Goal: Transaction & Acquisition: Purchase product/service

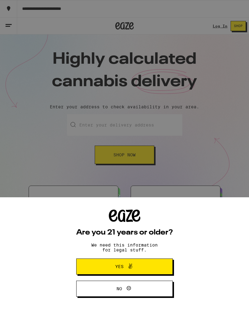
click at [138, 265] on span "Yes" at bounding box center [124, 267] width 47 height 8
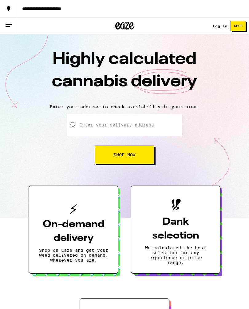
click at [220, 27] on link "Log In" at bounding box center [220, 26] width 15 height 4
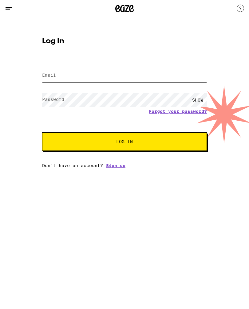
click at [157, 78] on input "Email" at bounding box center [124, 76] width 165 height 14
type input "[EMAIL_ADDRESS][DOMAIN_NAME]"
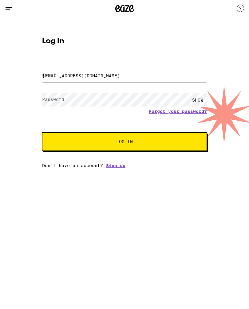
click at [125, 143] on button "Log In" at bounding box center [124, 141] width 165 height 18
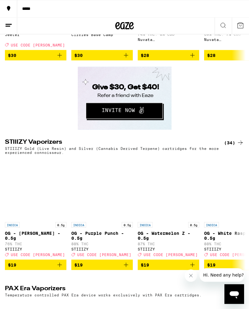
scroll to position [907, 0]
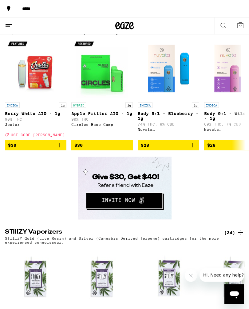
click at [236, 31] on div "(80)" at bounding box center [234, 26] width 20 height 7
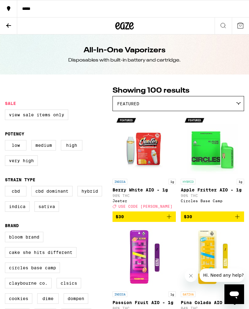
click at [26, 166] on label "Very High" at bounding box center [21, 160] width 33 height 10
click at [6, 141] on input "Very High" at bounding box center [6, 141] width 0 height 0
checkbox input "true"
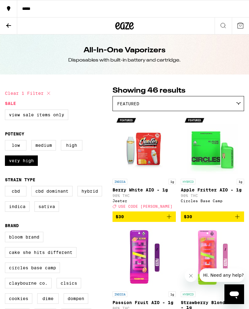
click at [94, 196] on label "Hybrid" at bounding box center [90, 191] width 25 height 10
click at [6, 187] on input "Hybrid" at bounding box center [6, 187] width 0 height 0
checkbox input "true"
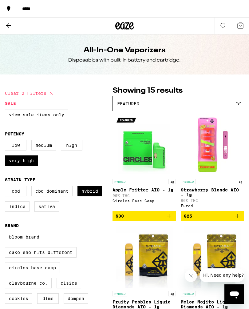
click at [16, 212] on label "Indica" at bounding box center [17, 206] width 25 height 10
click at [6, 187] on input "Indica" at bounding box center [6, 187] width 0 height 0
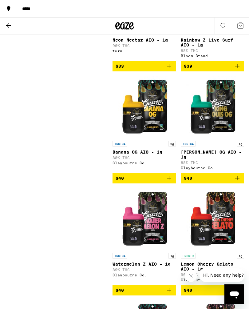
scroll to position [1261, 0]
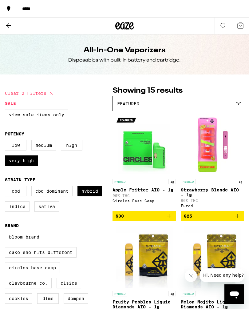
click at [17, 211] on label "Indica" at bounding box center [17, 206] width 25 height 10
click at [6, 187] on input "Indica" at bounding box center [6, 187] width 0 height 0
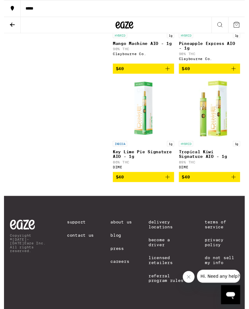
scroll to position [1678, 0]
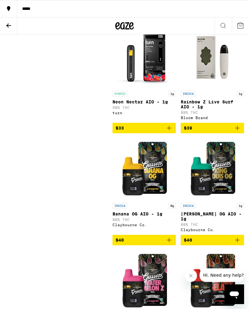
scroll to position [875, 0]
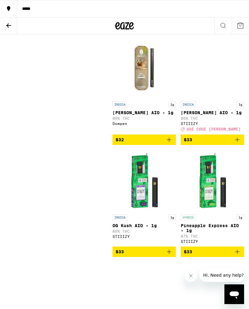
checkbox input "false"
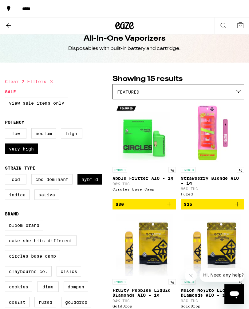
scroll to position [0, 0]
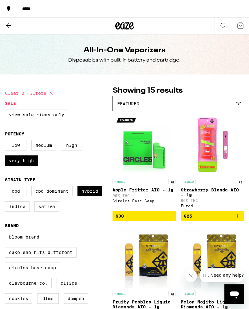
click at [10, 23] on icon at bounding box center [8, 25] width 7 height 7
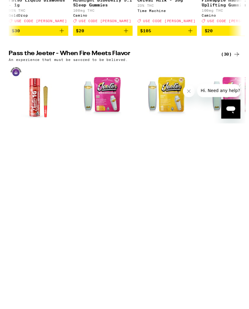
scroll to position [527, 0]
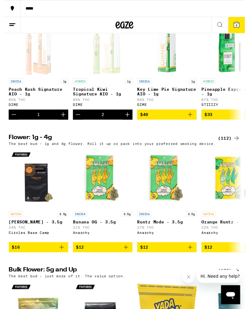
click at [78, 122] on icon "Decrement" at bounding box center [76, 118] width 7 height 7
click at [128, 122] on icon "Increment" at bounding box center [127, 118] width 7 height 7
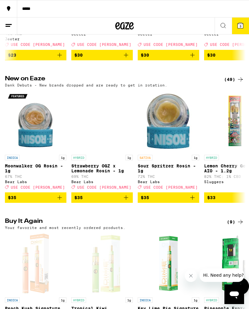
scroll to position [257, 0]
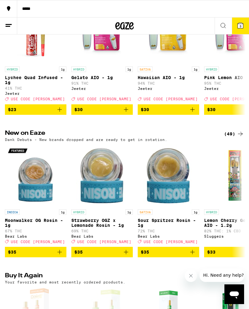
click at [239, 27] on icon at bounding box center [241, 26] width 6 height 6
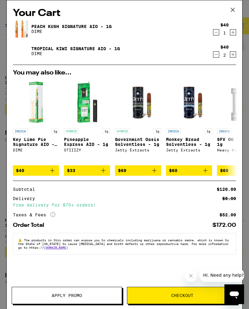
click at [195, 297] on span "Checkout" at bounding box center [182, 295] width 110 height 4
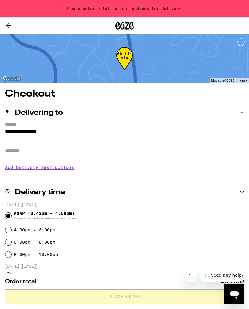
click at [99, 135] on input "**********" at bounding box center [125, 133] width 240 height 10
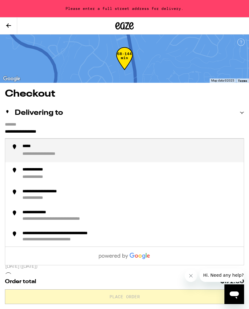
scroll to position [0, 0]
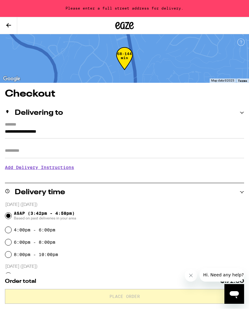
click at [102, 134] on input "**********" at bounding box center [125, 133] width 240 height 10
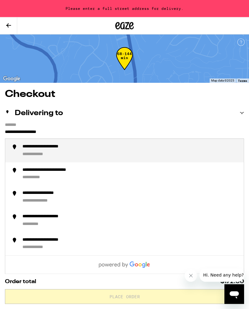
click at [79, 150] on div "**********" at bounding box center [54, 147] width 64 height 6
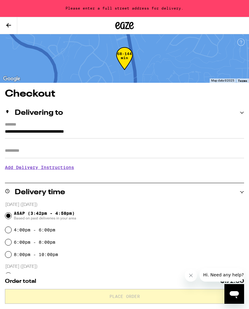
type input "**********"
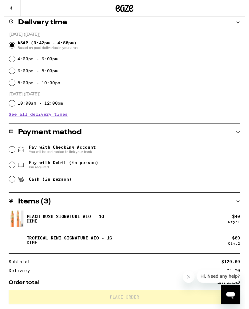
scroll to position [160, 0]
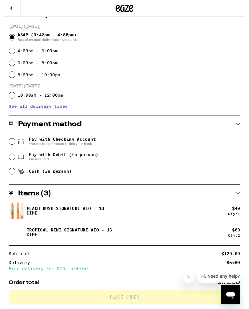
click at [10, 179] on input "Cash (in person)" at bounding box center [8, 177] width 6 height 6
radio input "true"
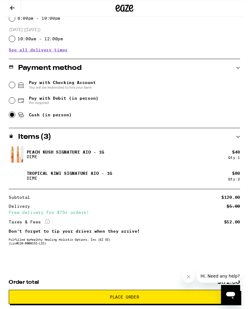
scroll to position [222, 0]
click at [147, 309] on button "Place Order" at bounding box center [125, 307] width 240 height 15
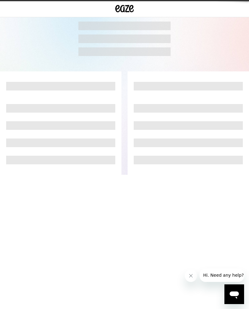
scroll to position [0, 0]
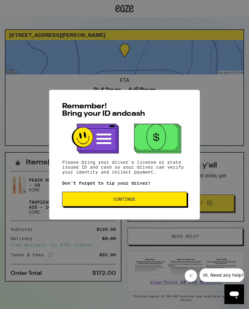
click at [153, 201] on span "Continue" at bounding box center [124, 199] width 115 height 4
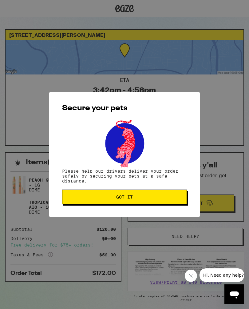
click at [155, 197] on span "Got it" at bounding box center [124, 197] width 115 height 4
